Goal: Task Accomplishment & Management: Use online tool/utility

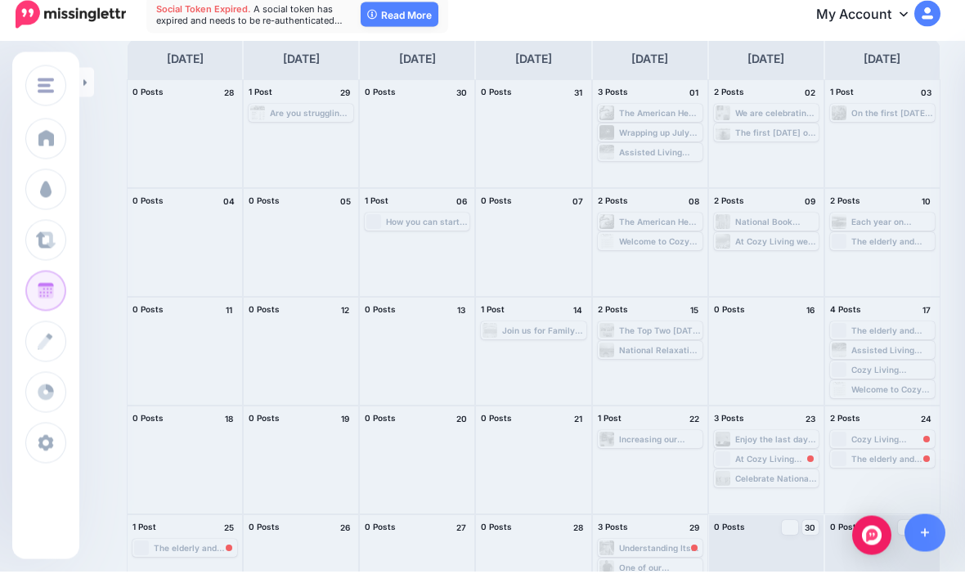
scroll to position [83, 0]
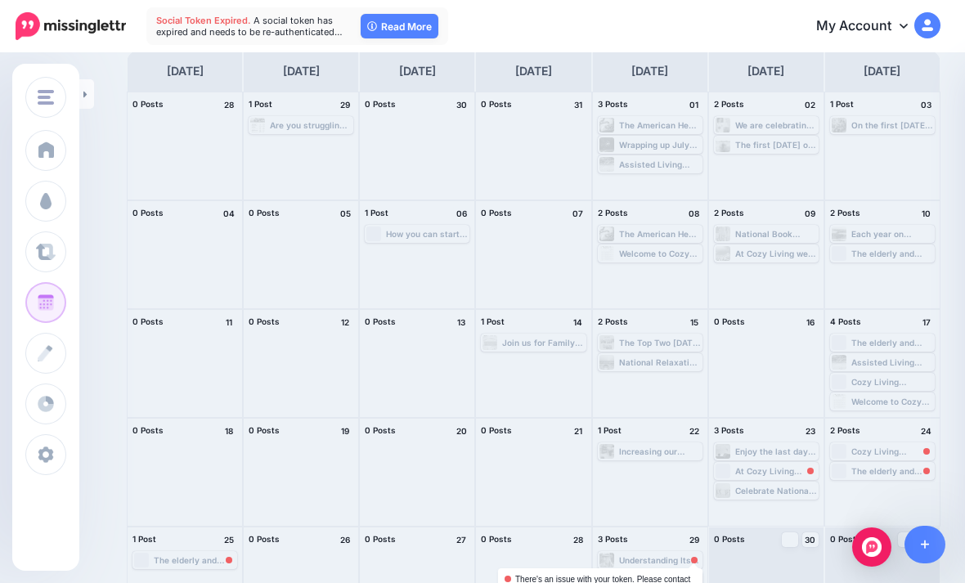
click at [691, 559] on div at bounding box center [694, 560] width 7 height 7
click at [412, 22] on link "Read More" at bounding box center [400, 26] width 78 height 25
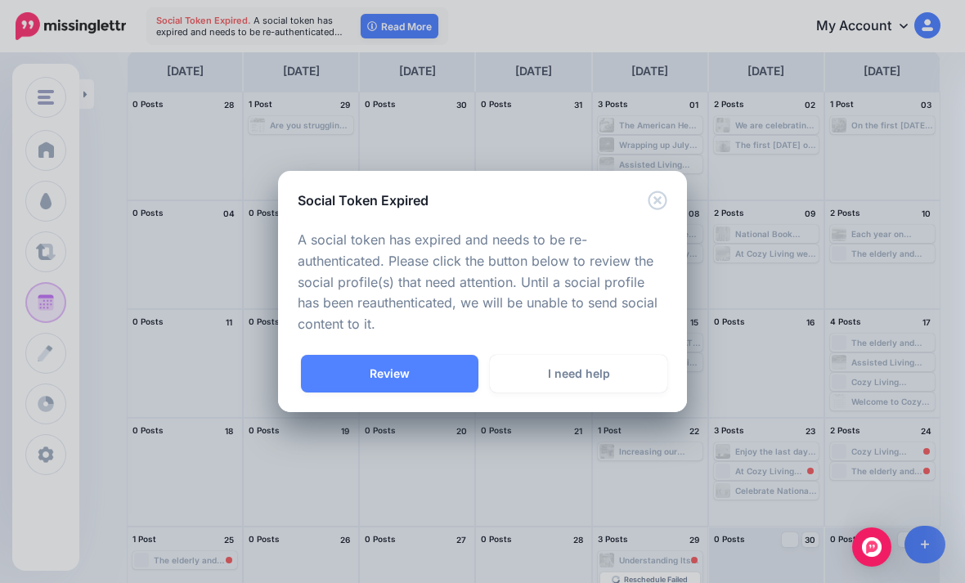
click at [446, 393] on link "Review" at bounding box center [389, 374] width 177 height 38
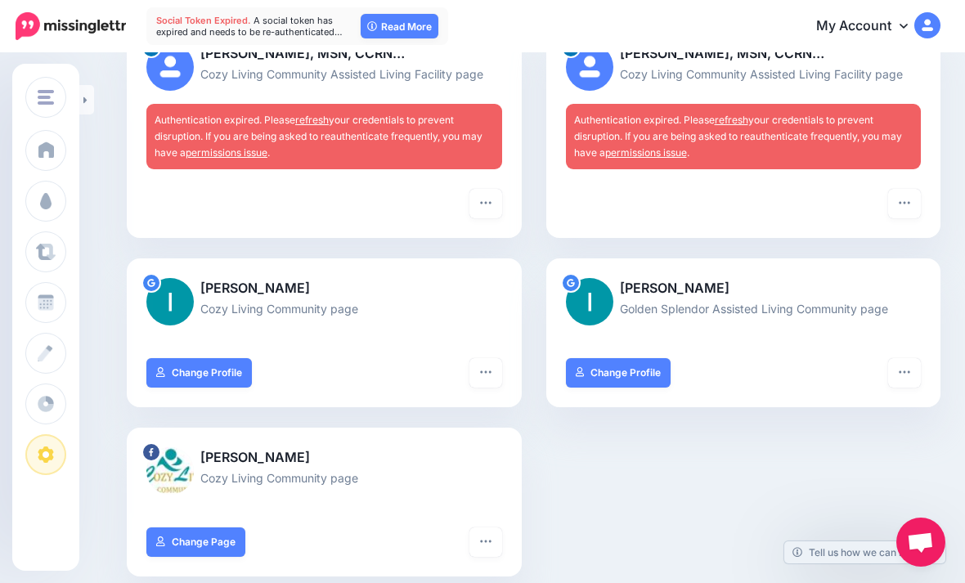
scroll to position [200, 0]
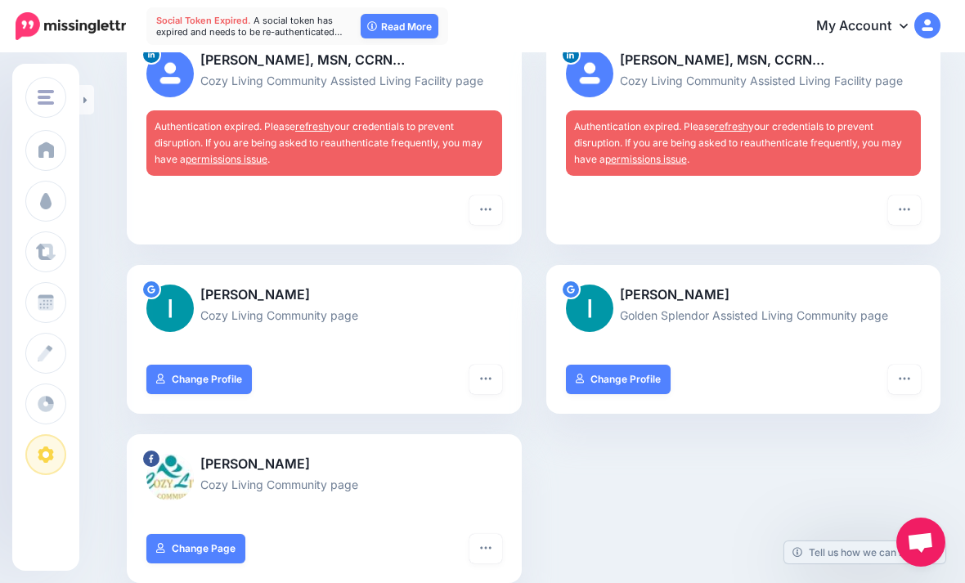
click at [468, 219] on div at bounding box center [324, 209] width 356 height 29
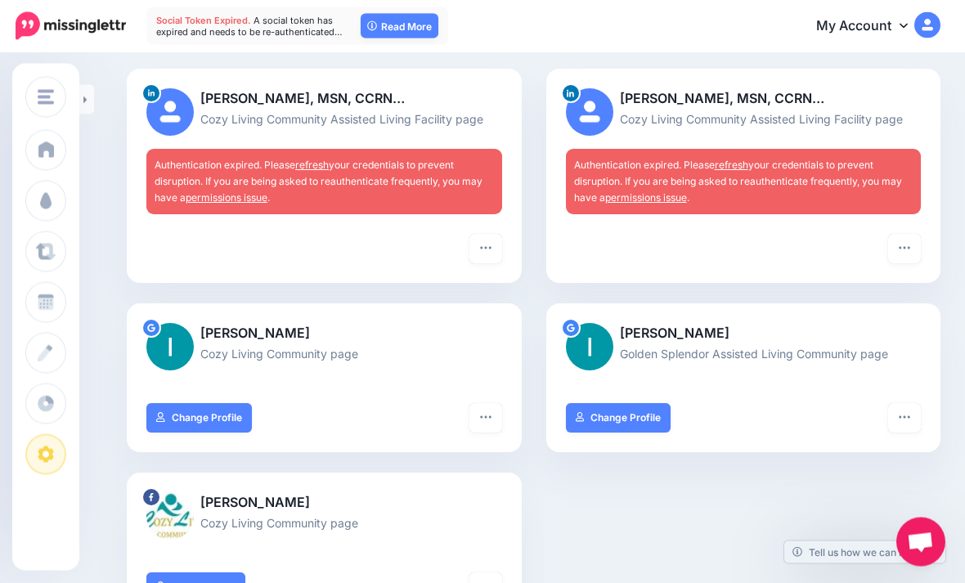
scroll to position [160, 0]
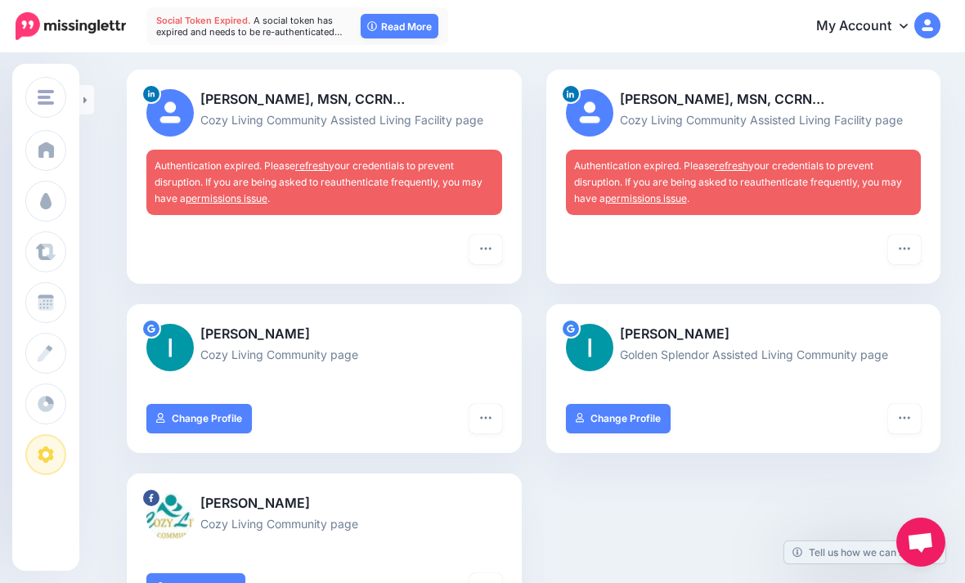
click at [303, 175] on span "Authentication expired. Please refresh your credentials to prevent disruption. …" at bounding box center [319, 181] width 328 height 45
click at [317, 162] on link "refresh" at bounding box center [312, 165] width 34 height 12
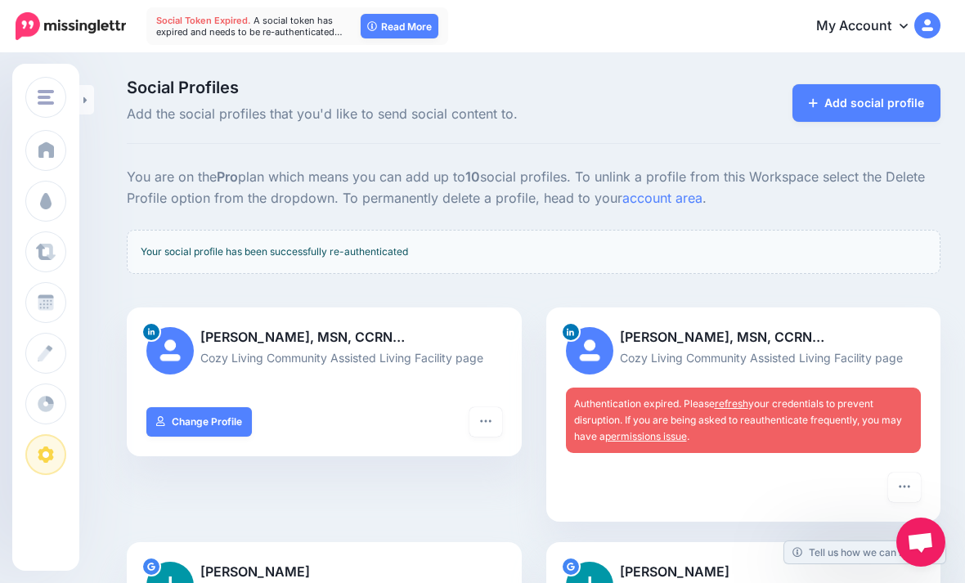
click at [747, 402] on link "refresh" at bounding box center [732, 403] width 34 height 12
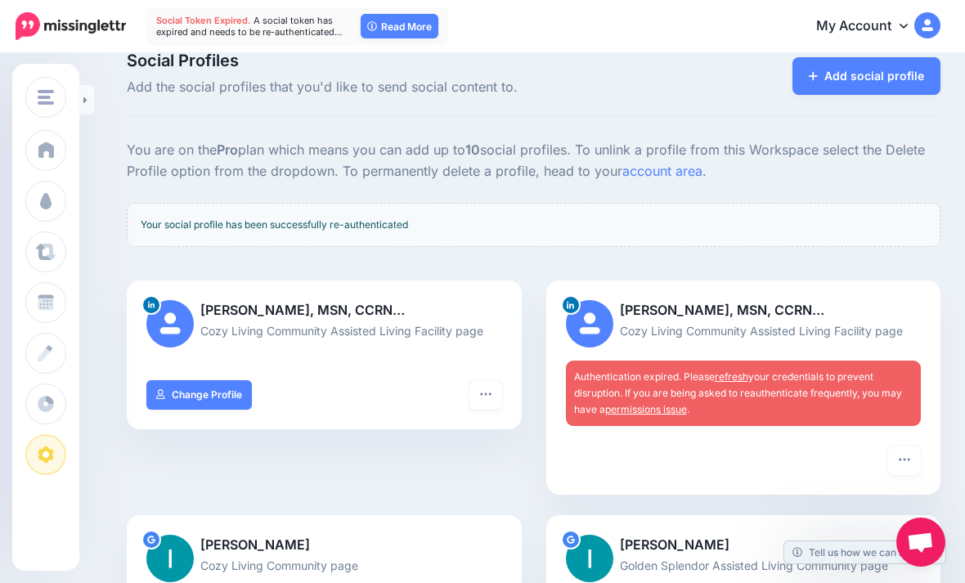
scroll to position [30, 0]
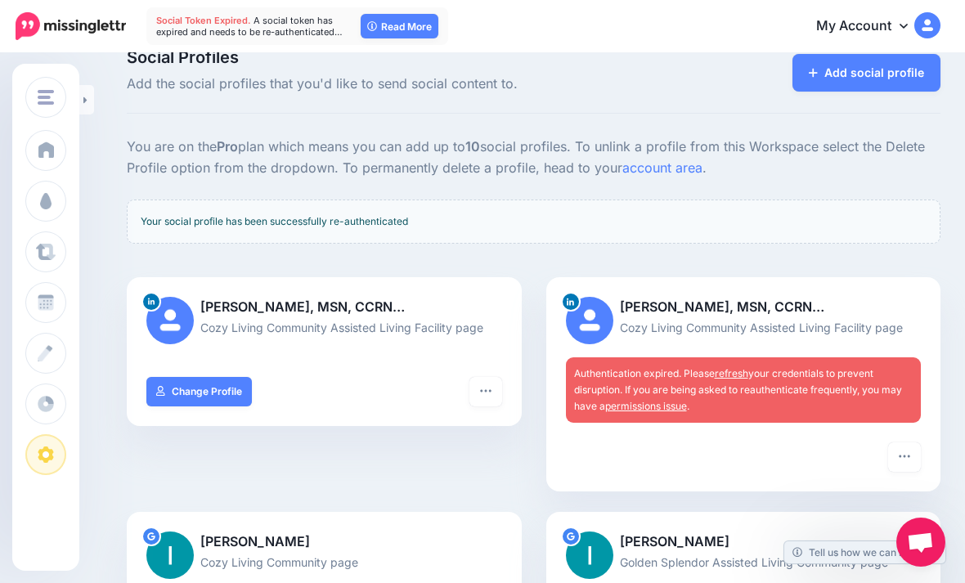
click at [733, 375] on link "refresh" at bounding box center [732, 373] width 34 height 12
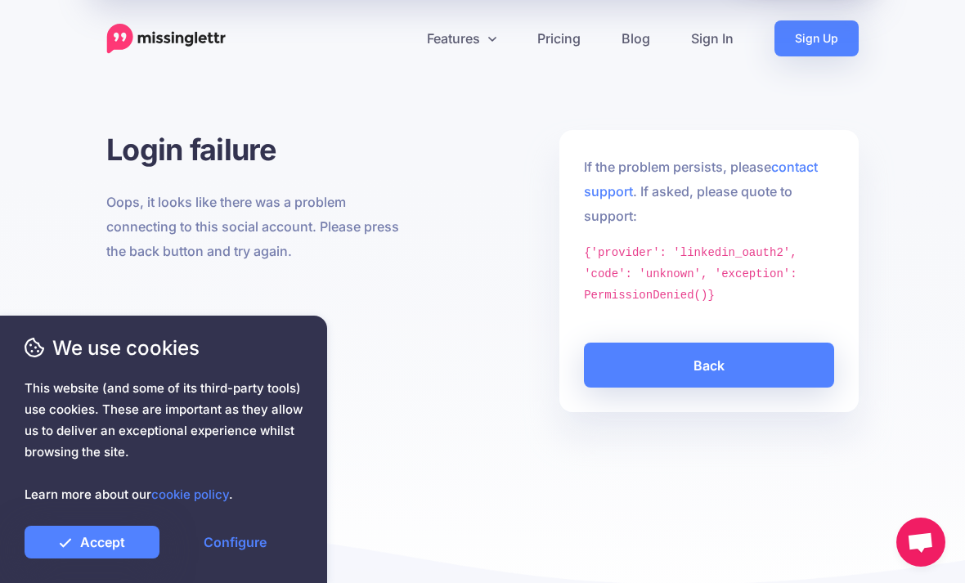
click at [774, 369] on link "Back" at bounding box center [709, 365] width 250 height 45
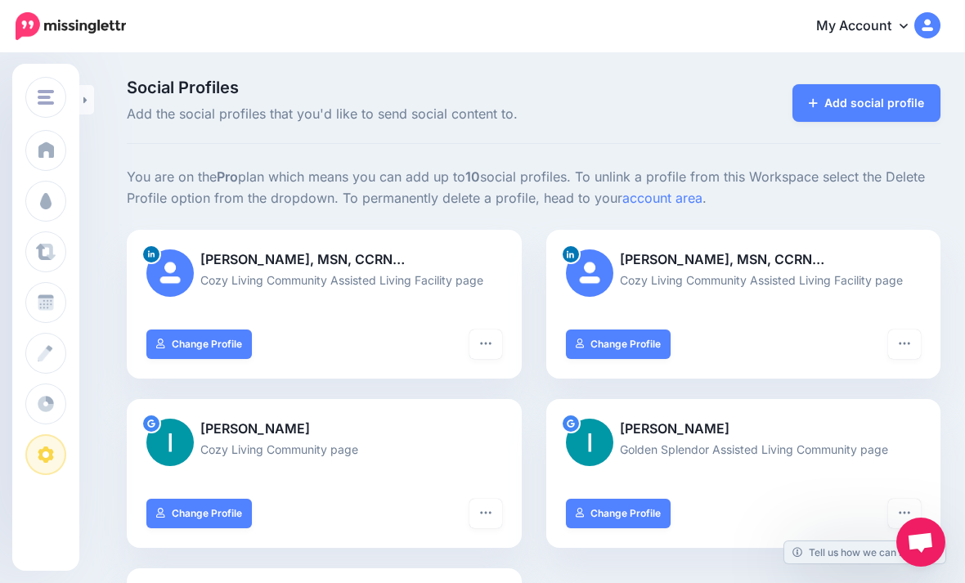
click at [51, 312] on link "Schedule" at bounding box center [45, 302] width 41 height 41
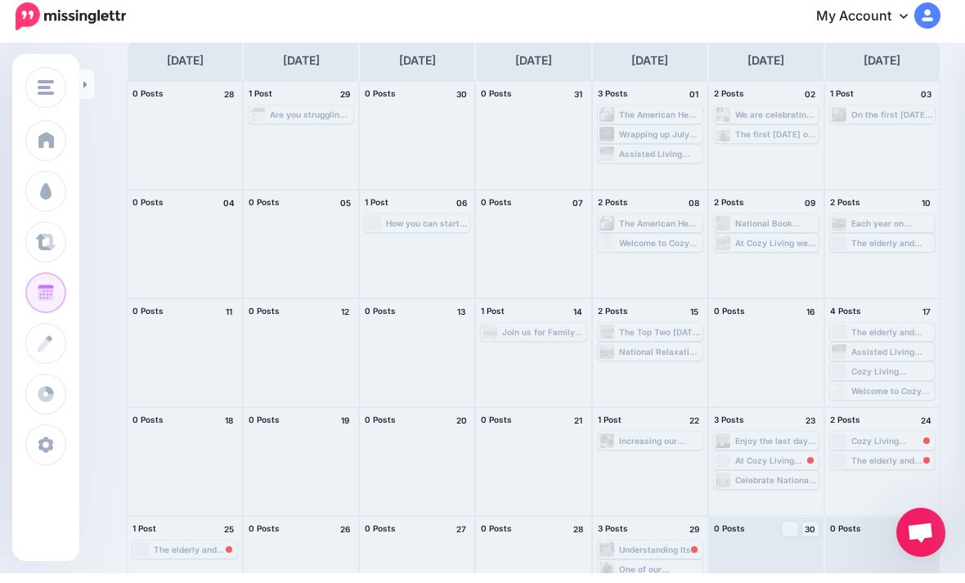
scroll to position [83, 0]
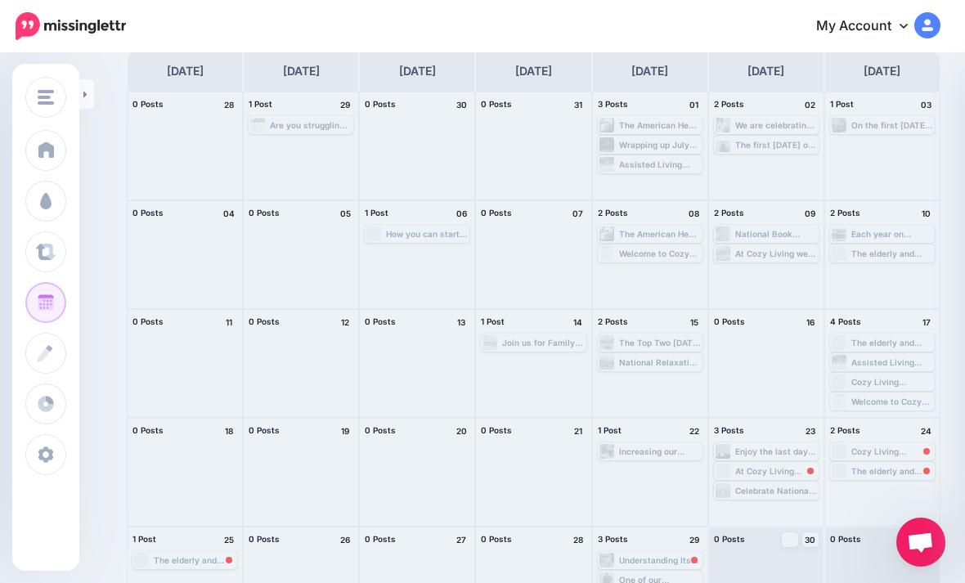
click at [675, 554] on div "Understanding Its Connection to [PERSON_NAME] and [MEDICAL_DATA] [MEDICAL_DATA]…" at bounding box center [649, 560] width 101 height 15
click at [684, 560] on div "Understanding Its Connection to [PERSON_NAME] and [MEDICAL_DATA] [MEDICAL_DATA]…" at bounding box center [660, 560] width 82 height 10
click at [666, 578] on div "One of our Company’s Core Values is “Play as a Team”. When caregivers collabora…" at bounding box center [660, 580] width 82 height 10
click at [662, 578] on div "One of our Company’s Core Values is “Play as a Team”. When caregivers collabora…" at bounding box center [660, 580] width 82 height 10
click at [672, 554] on div "Understanding Its Connection to [PERSON_NAME] and [MEDICAL_DATA] [MEDICAL_DATA]…" at bounding box center [649, 560] width 101 height 15
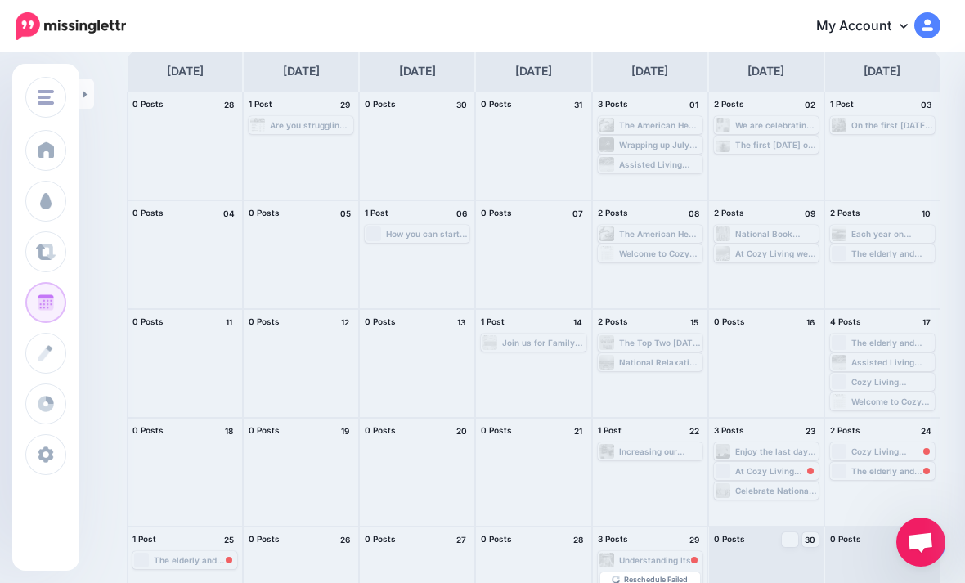
click at [679, 582] on span "Reschedule Failed" at bounding box center [656, 580] width 64 height 8
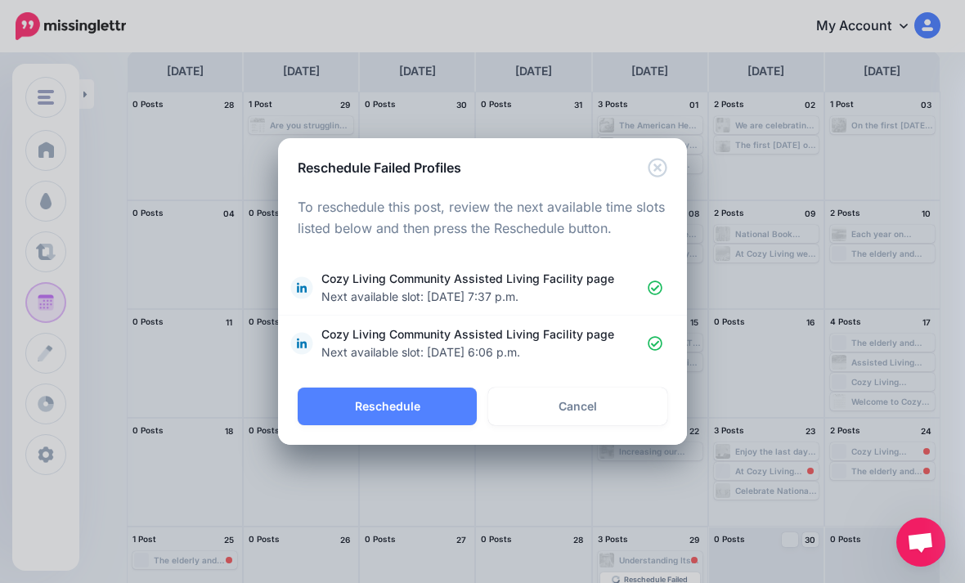
click at [427, 425] on button "Reschedule" at bounding box center [387, 407] width 179 height 38
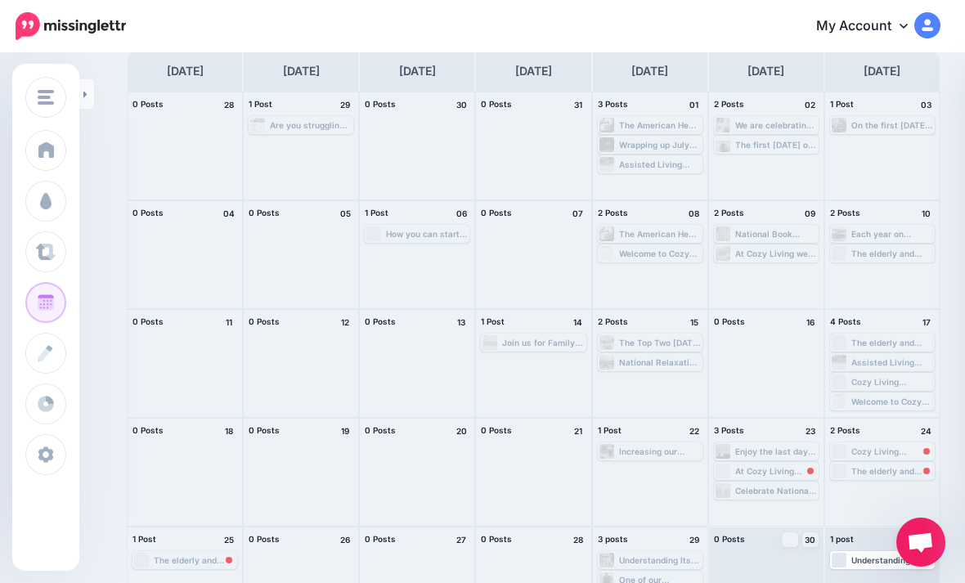
click at [798, 547] on link "Post" at bounding box center [790, 539] width 16 height 15
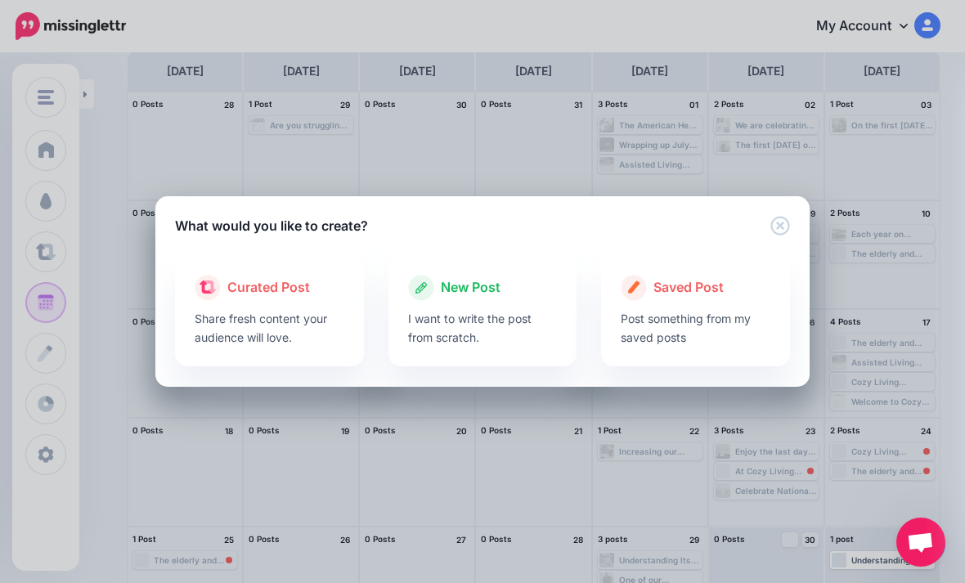
click at [493, 309] on div at bounding box center [483, 305] width 150 height 8
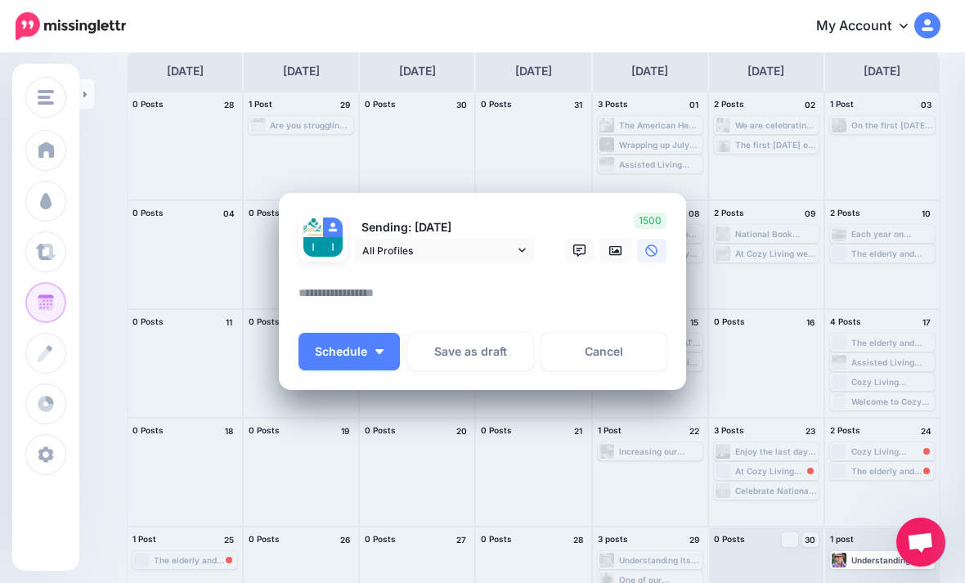
click at [354, 308] on textarea at bounding box center [486, 299] width 376 height 32
click at [327, 299] on textarea at bounding box center [486, 299] width 376 height 32
paste textarea "**********"
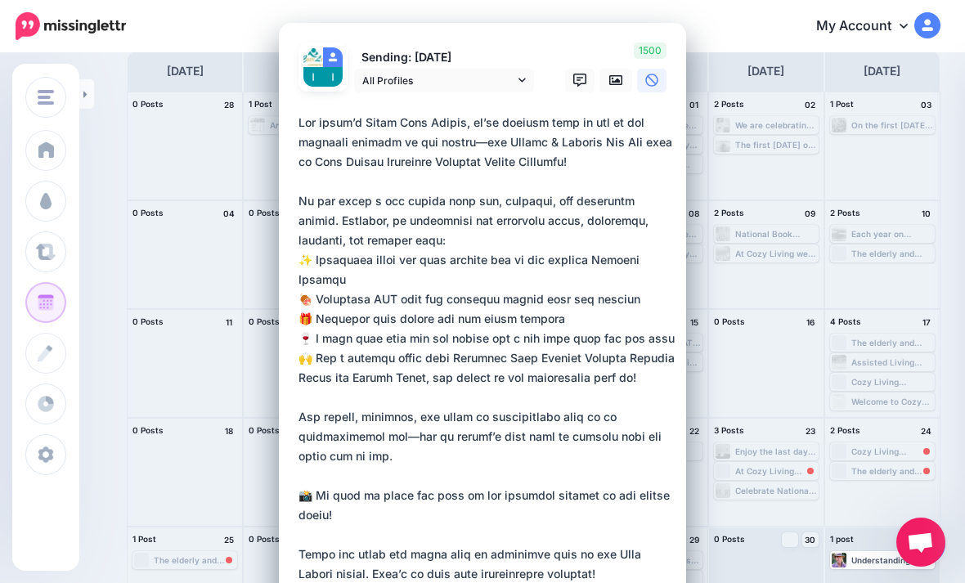
type textarea "**********"
click at [610, 82] on icon at bounding box center [615, 80] width 13 height 10
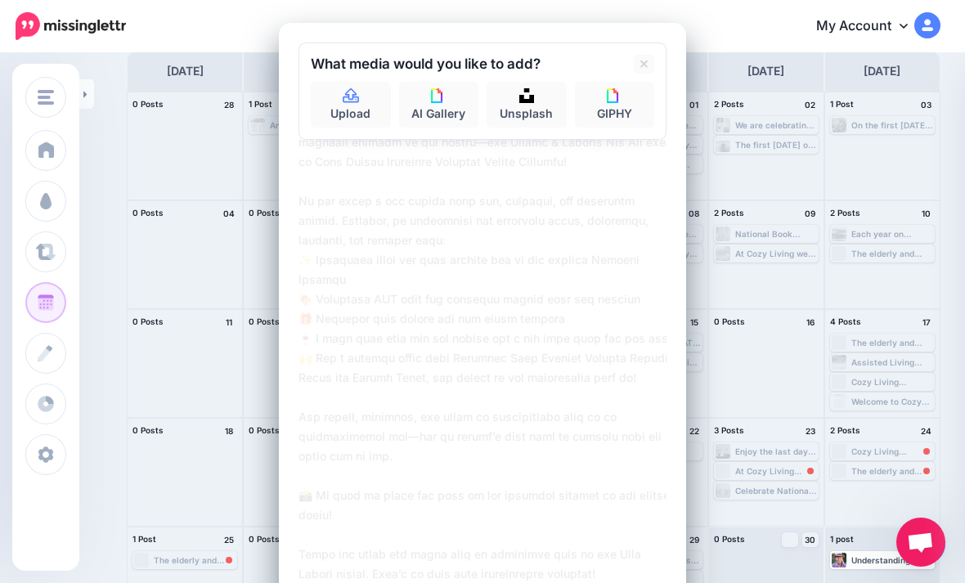
click at [353, 105] on link "Upload" at bounding box center [351, 105] width 80 height 46
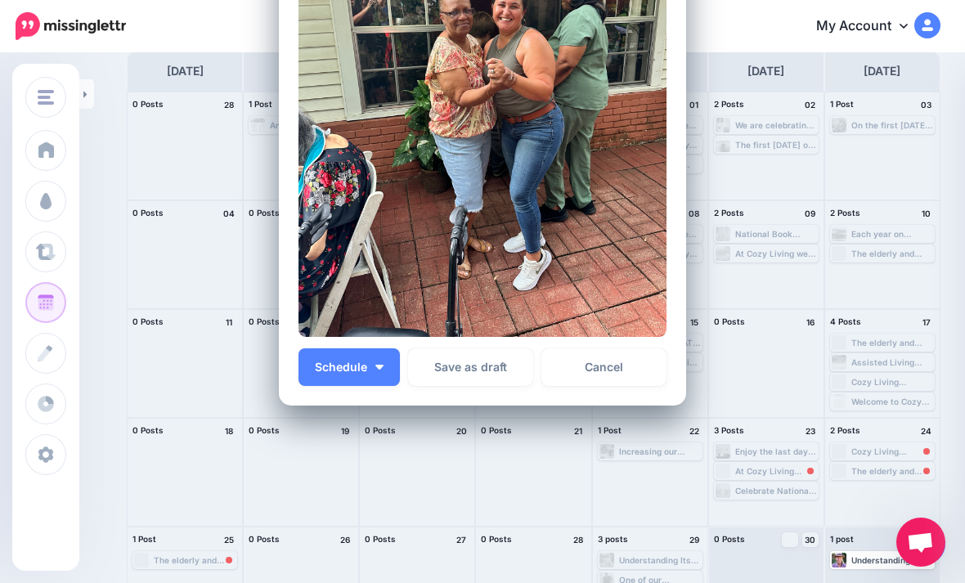
scroll to position [759, 0]
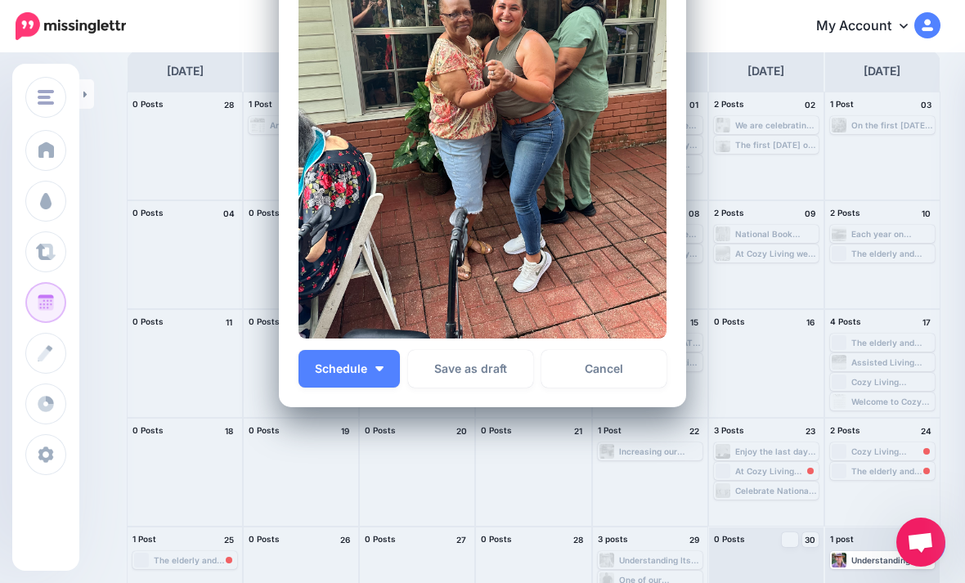
click at [379, 367] on img "button" at bounding box center [379, 368] width 8 height 5
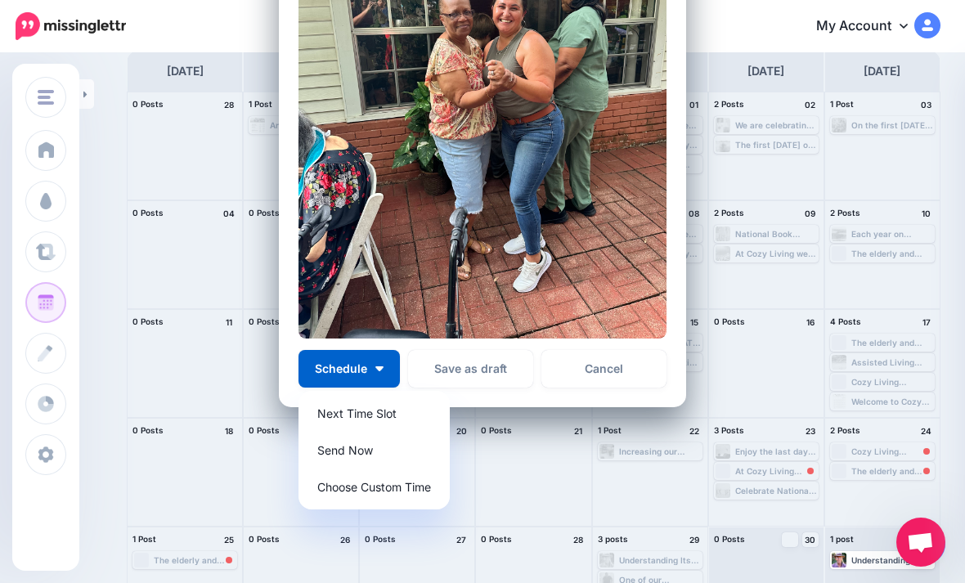
click at [386, 446] on link "Send Now" at bounding box center [374, 450] width 138 height 32
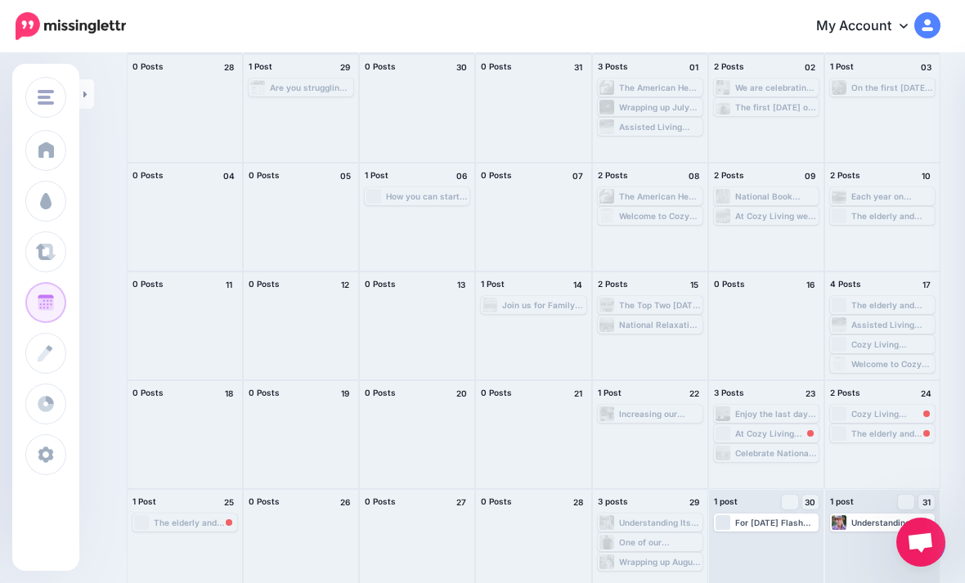
scroll to position [136, 0]
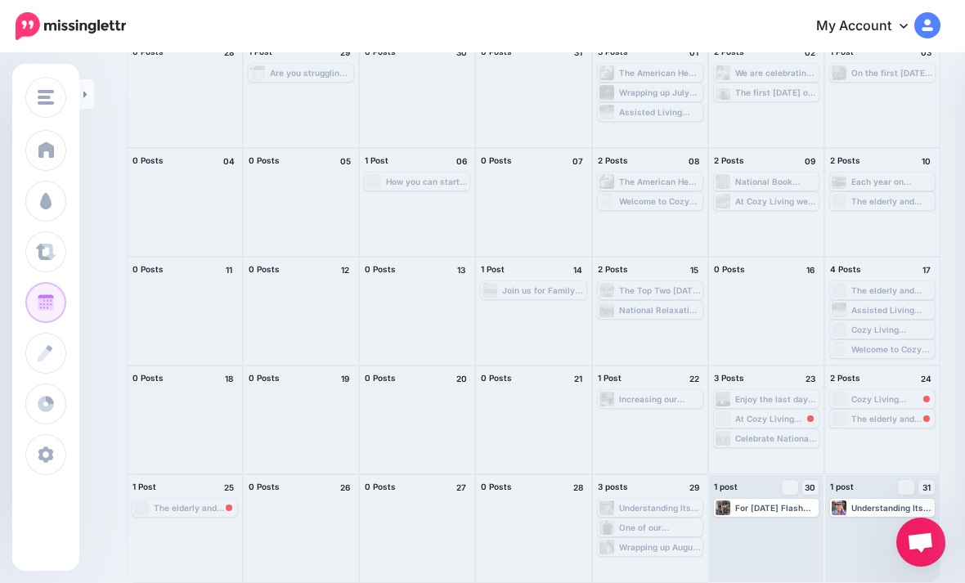
click at [803, 546] on div "For [DATE] Flash Back [DATE], we’re looking back at one of our favorite moments…" at bounding box center [766, 528] width 114 height 107
click at [904, 424] on div "The elderly and disabled population unfortunately are at higher risk for misman…" at bounding box center [882, 418] width 101 height 15
click at [884, 434] on span "Reschedule" at bounding box center [889, 438] width 42 height 8
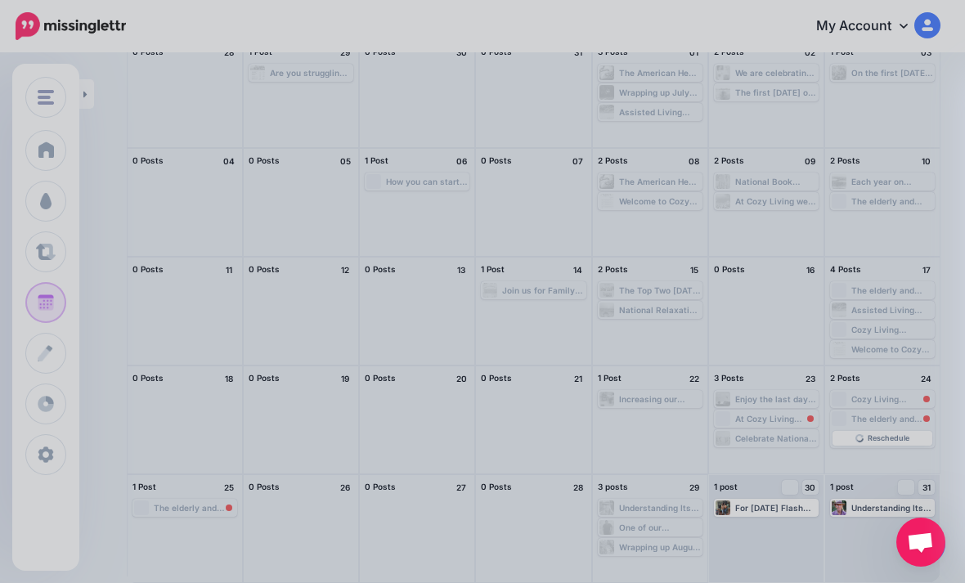
scroll to position [0, 0]
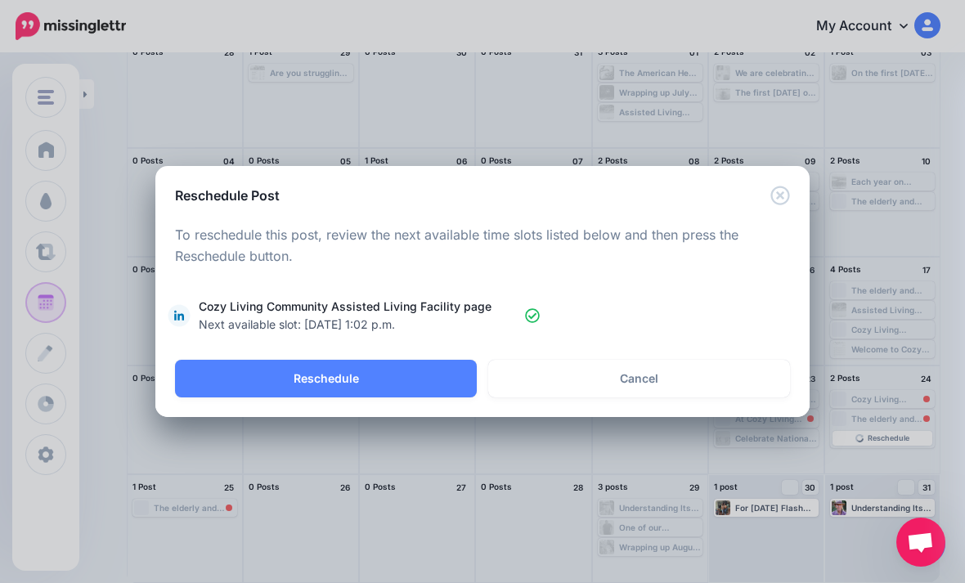
click at [419, 381] on button "Reschedule" at bounding box center [326, 379] width 302 height 38
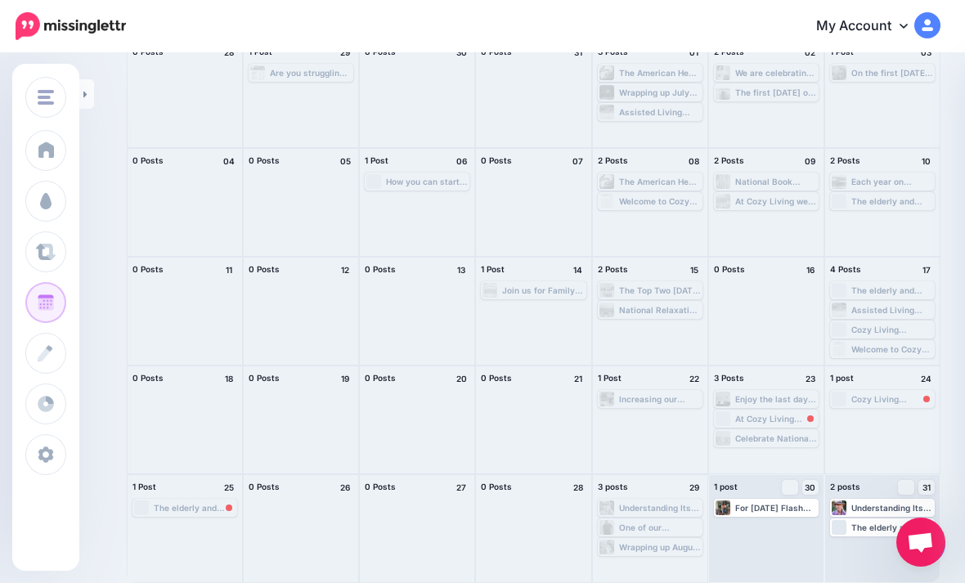
click at [807, 545] on div "For [DATE] Flash Back [DATE], we’re looking back at one of our favorite moments…" at bounding box center [766, 528] width 114 height 107
click at [0, 0] on span "Post" at bounding box center [0, 0] width 0 height 0
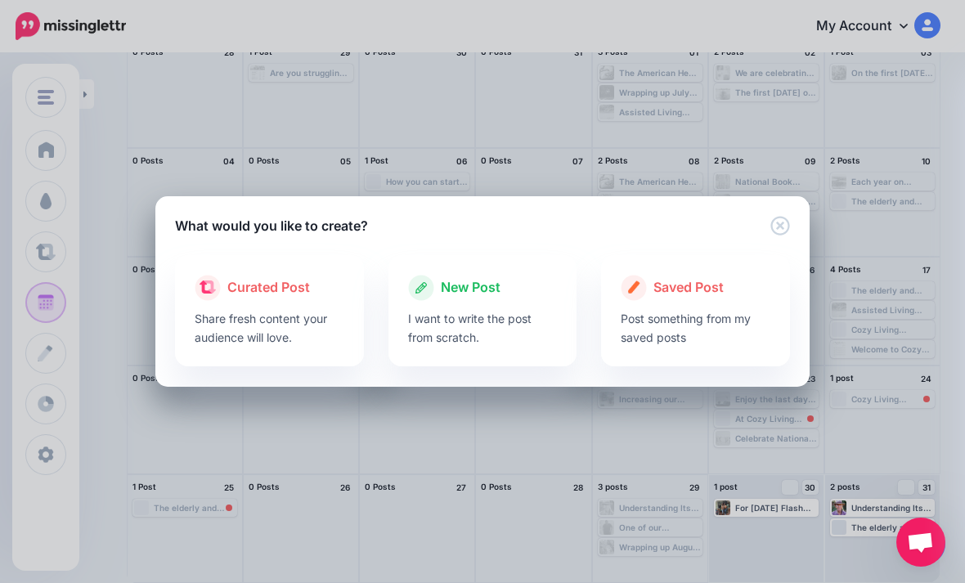
click at [510, 309] on p "I want to write the post from scratch." at bounding box center [483, 328] width 150 height 38
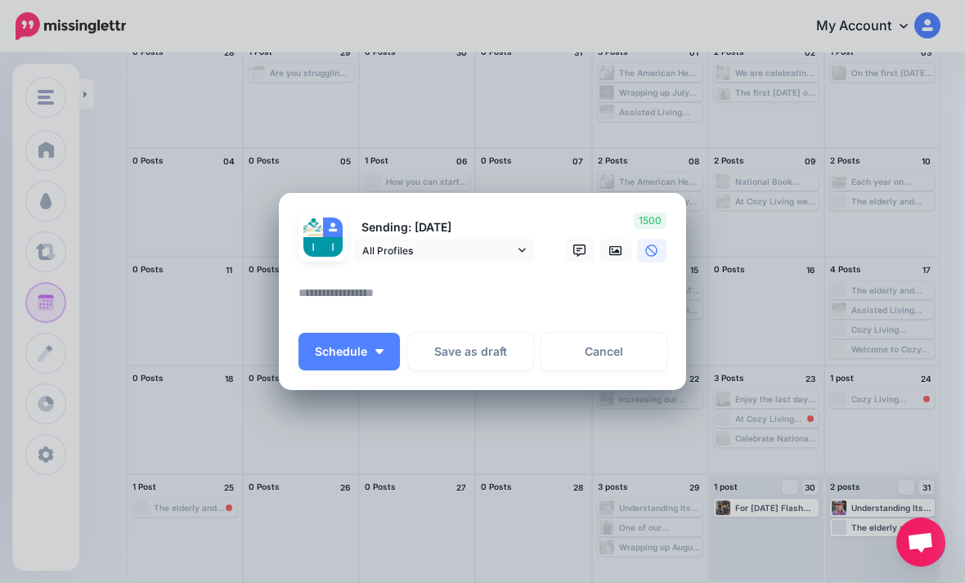
click at [343, 288] on textarea at bounding box center [486, 299] width 376 height 32
click at [301, 292] on textarea at bounding box center [486, 299] width 376 height 32
paste textarea "**********"
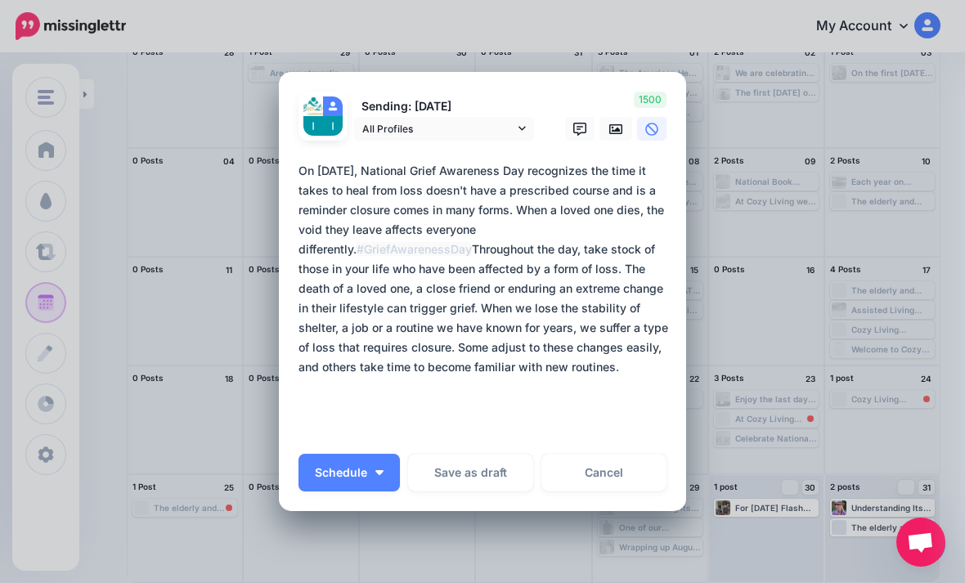
click at [287, 303] on div "Loading Sending: [DATE] All Profiles" at bounding box center [482, 292] width 407 height 440
click at [298, 309] on textarea "**********" at bounding box center [486, 298] width 376 height 275
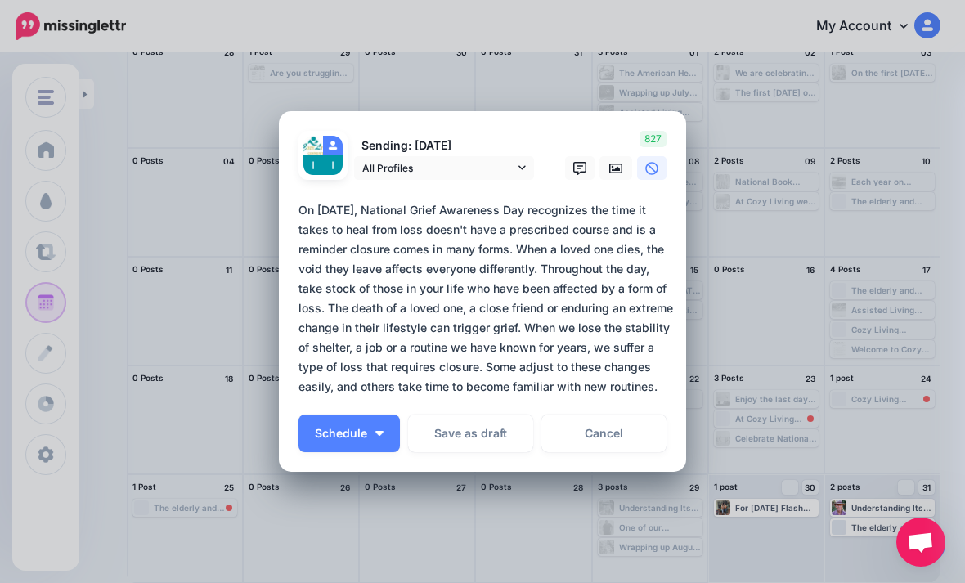
click at [670, 381] on textarea "**********" at bounding box center [486, 298] width 376 height 196
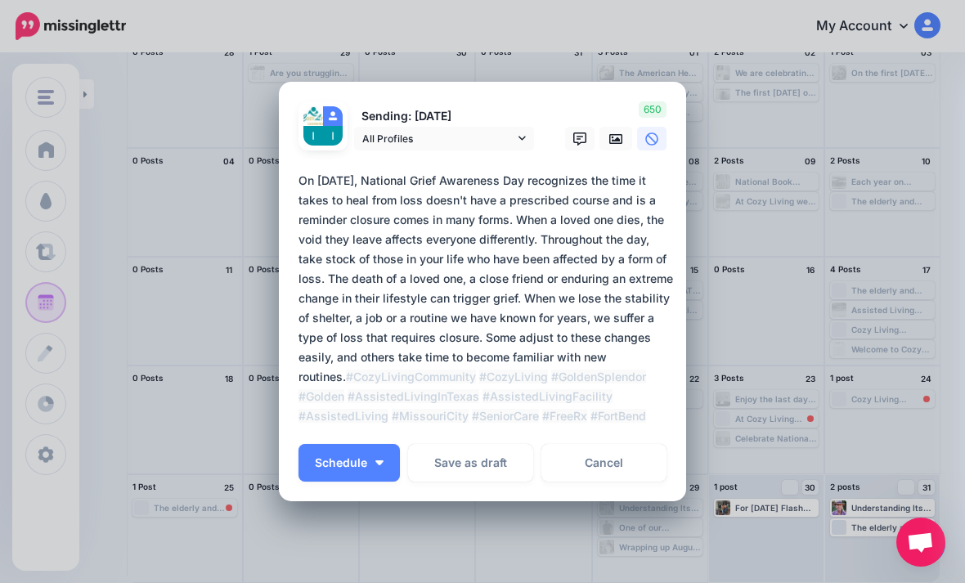
type textarea "**********"
click at [625, 137] on link at bounding box center [615, 139] width 33 height 24
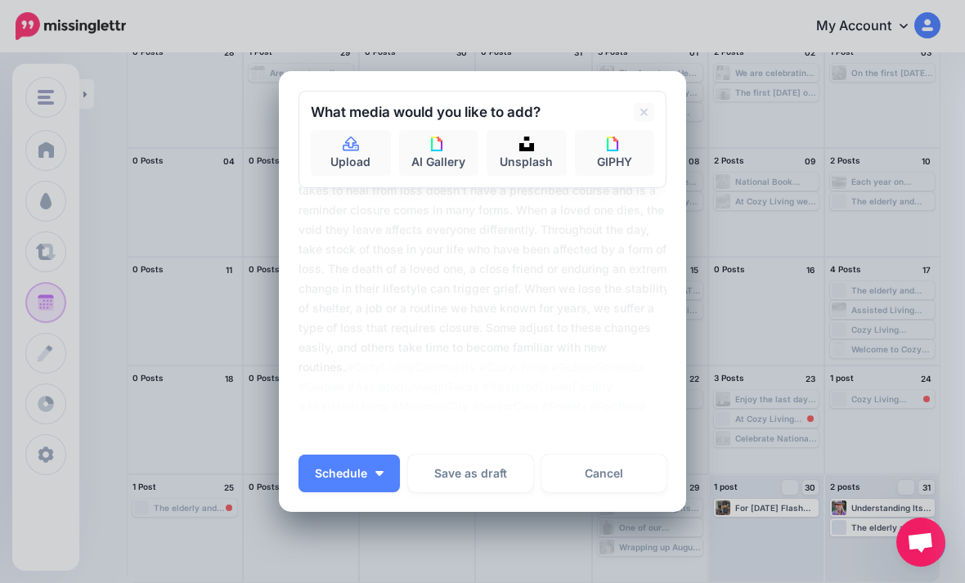
click at [547, 146] on link "Unsplash" at bounding box center [527, 153] width 80 height 46
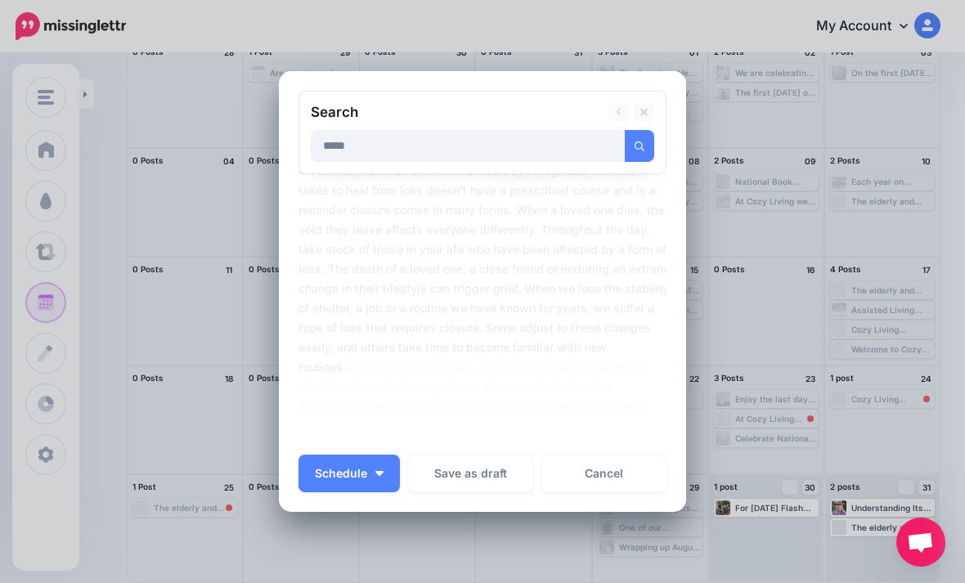
type input "*****"
click at [639, 146] on button "submit" at bounding box center [639, 146] width 29 height 32
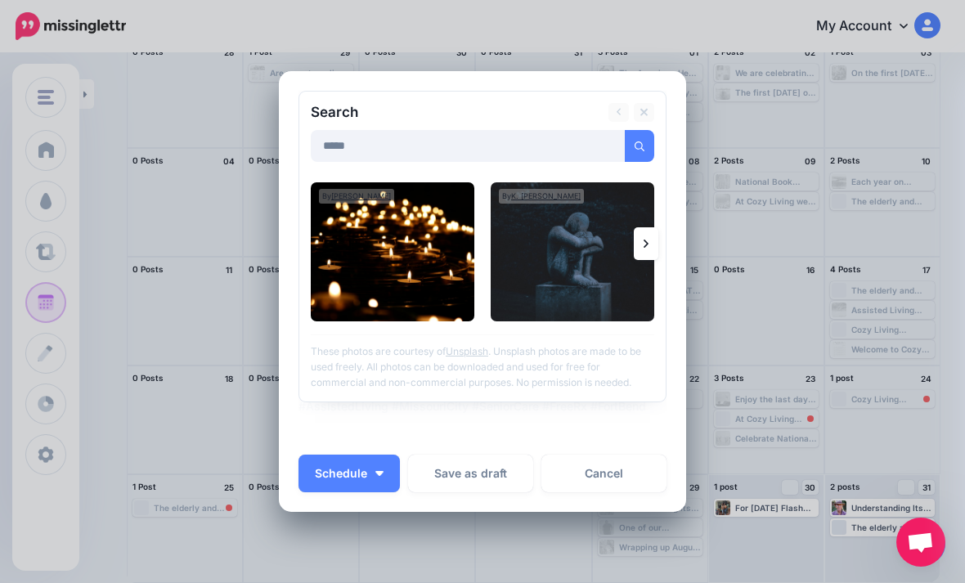
click at [615, 293] on img at bounding box center [573, 251] width 164 height 139
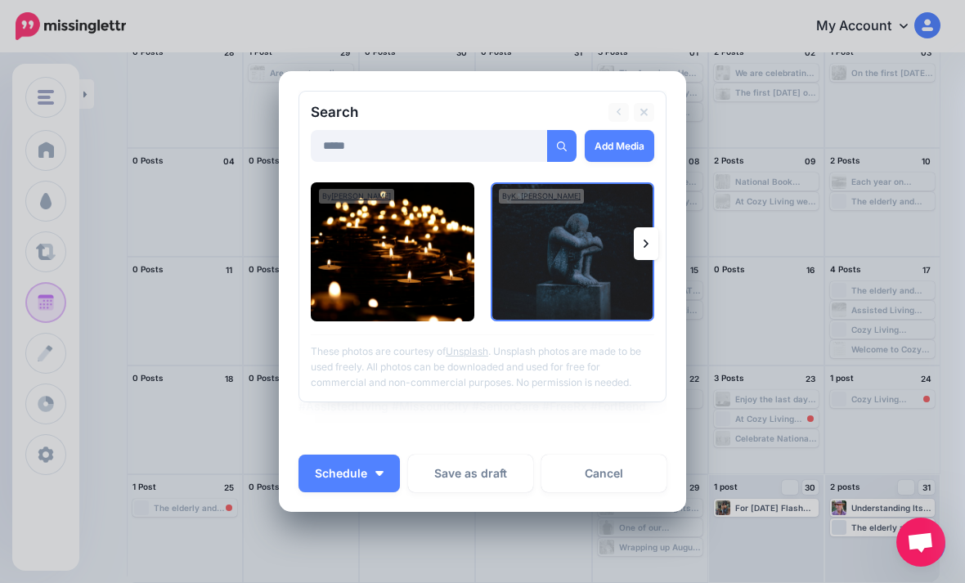
click at [635, 141] on link "Add Media" at bounding box center [620, 146] width 70 height 32
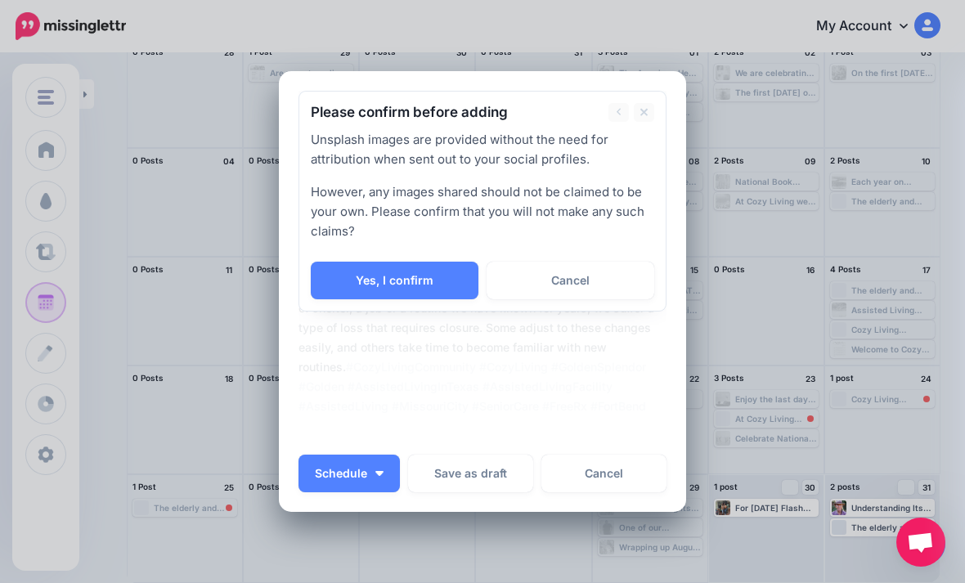
click at [432, 285] on link "Yes, I confirm" at bounding box center [395, 281] width 168 height 38
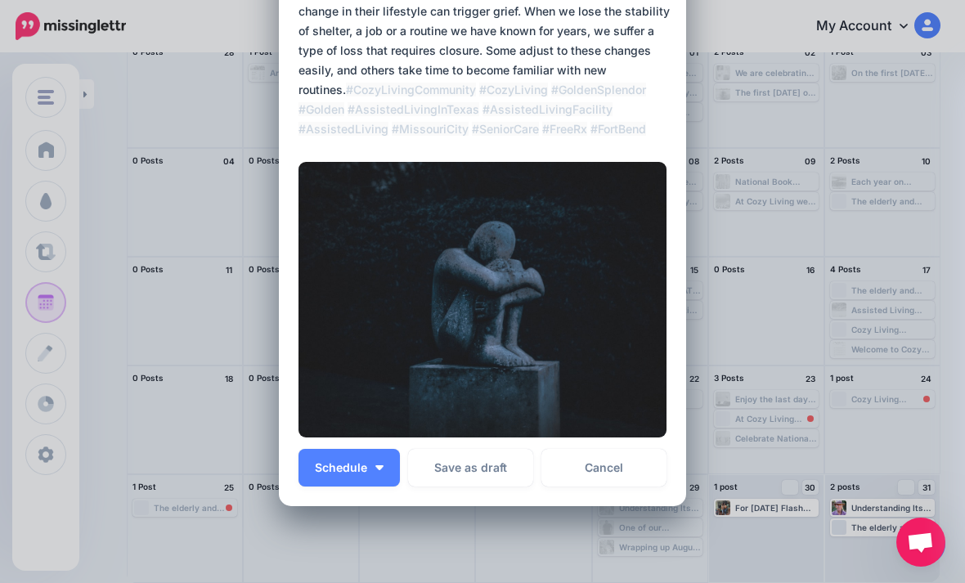
scroll to position [255, 0]
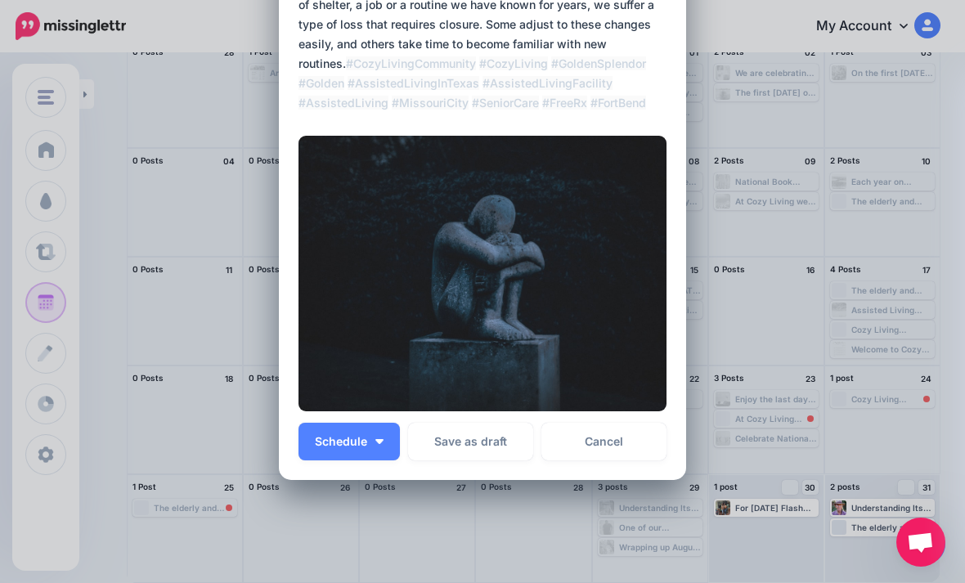
click at [356, 437] on span "Schedule" at bounding box center [341, 441] width 52 height 11
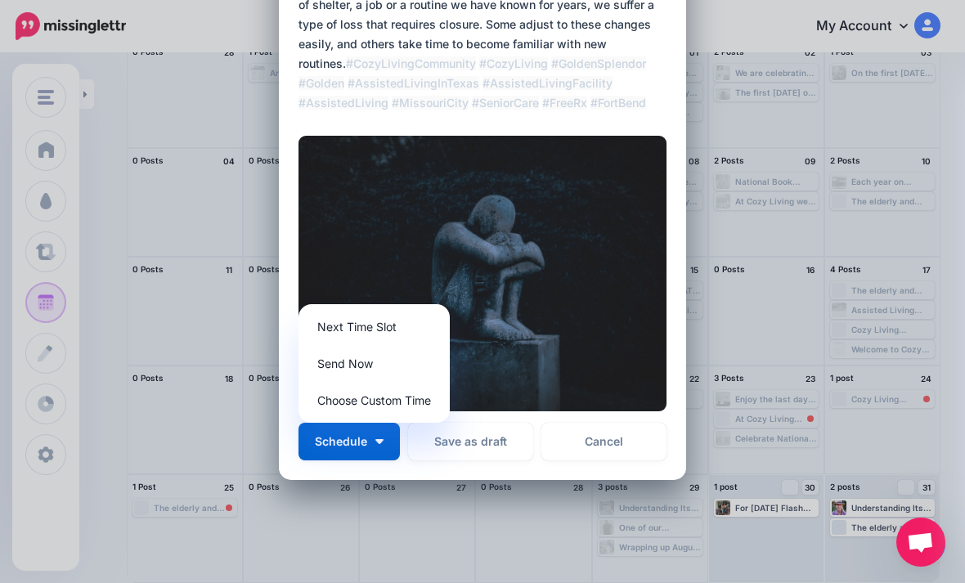
click at [402, 372] on link "Send Now" at bounding box center [374, 364] width 138 height 32
